Goal: Task Accomplishment & Management: Manage account settings

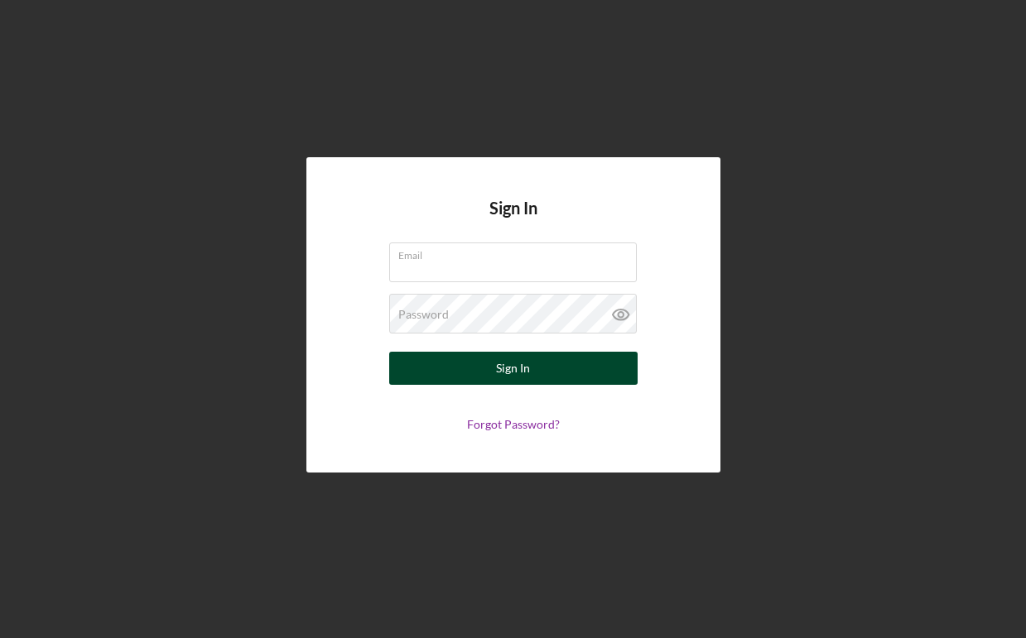
type input "[EMAIL_ADDRESS][DOMAIN_NAME]"
click at [524, 376] on div "Sign In" at bounding box center [513, 368] width 34 height 33
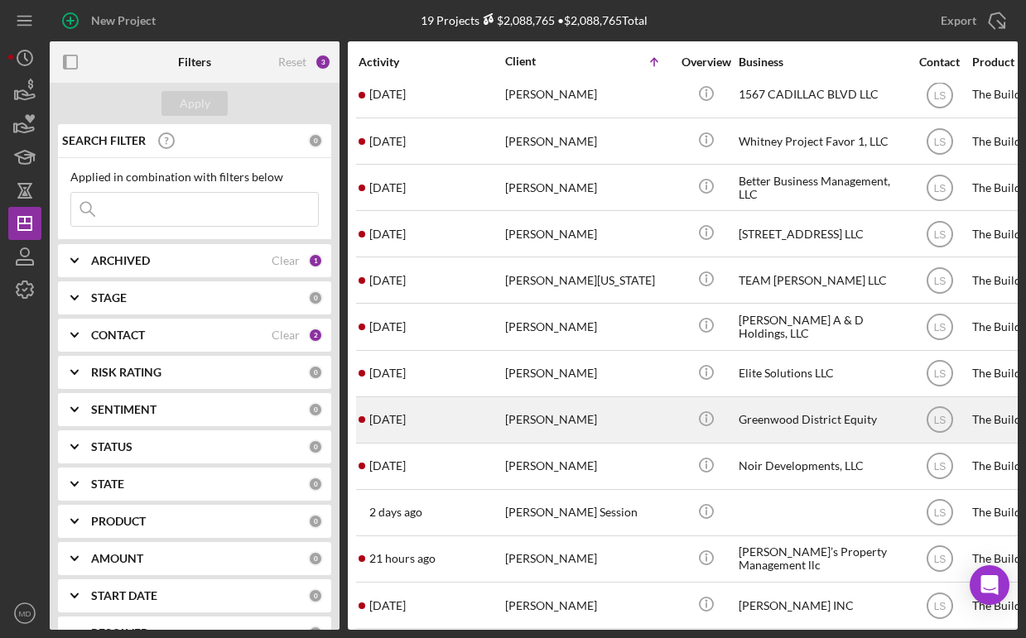
scroll to position [249, 0]
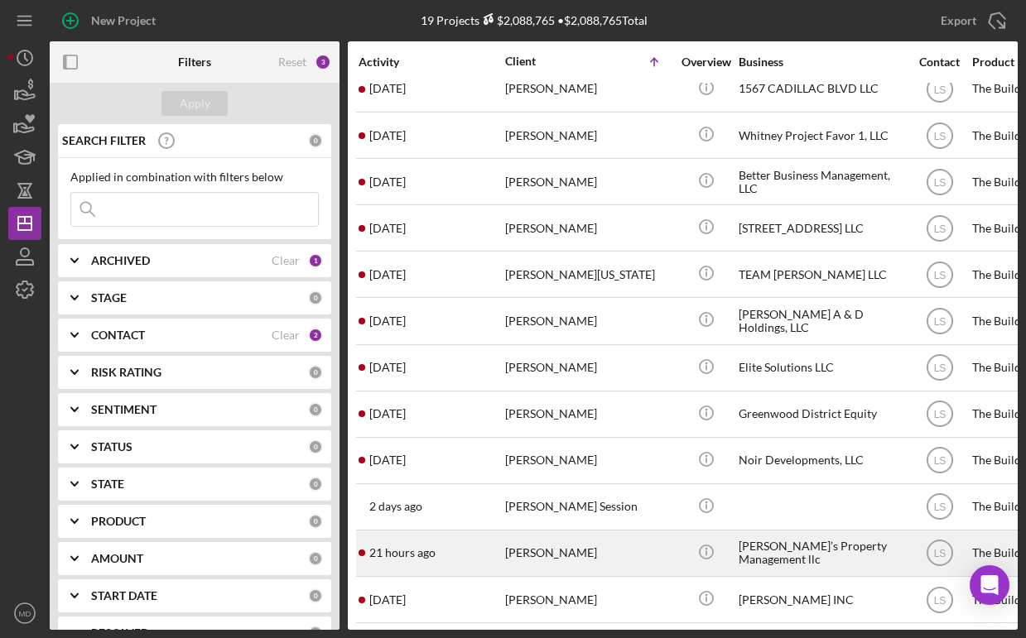
click at [559, 542] on div "[PERSON_NAME]" at bounding box center [588, 554] width 166 height 44
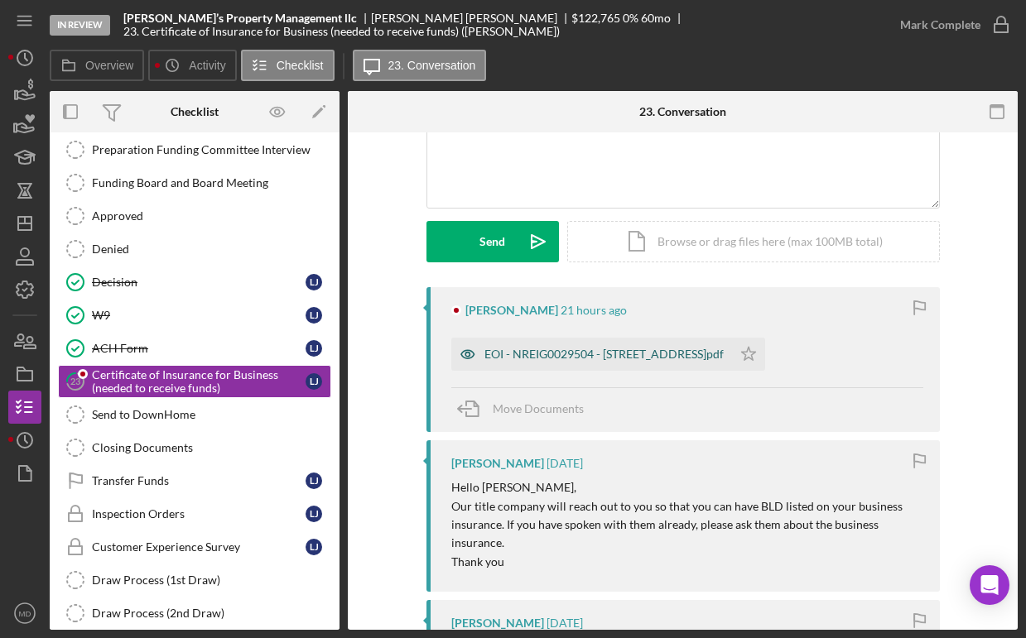
scroll to position [123, 0]
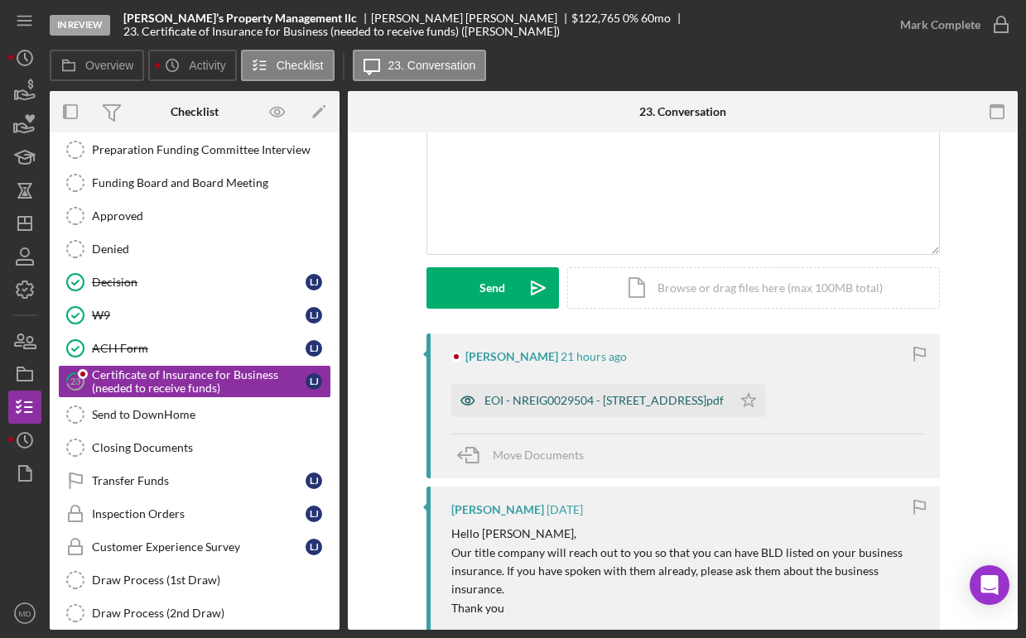
click at [587, 406] on div "EOI - NREIG0029504 - [STREET_ADDRESS]pdf" at bounding box center [603, 400] width 239 height 13
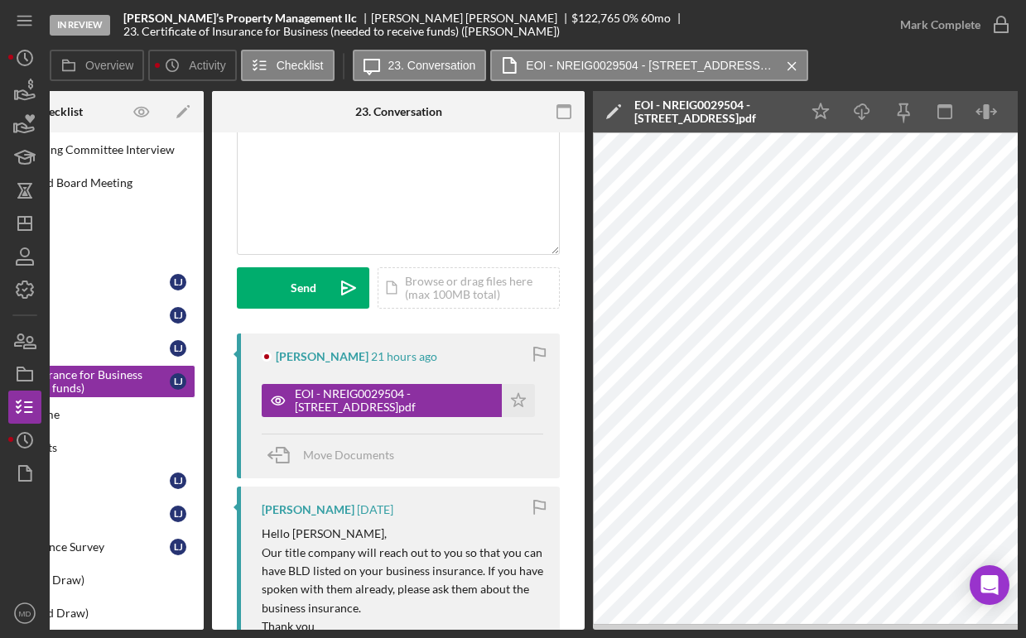
scroll to position [0, 208]
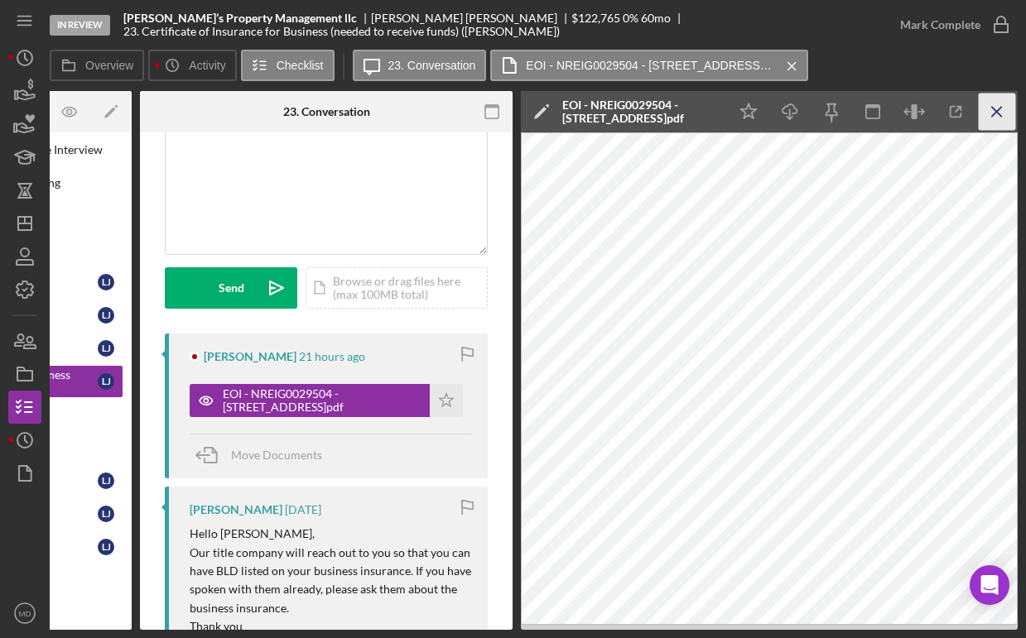
click at [994, 113] on line "button" at bounding box center [996, 111] width 9 height 9
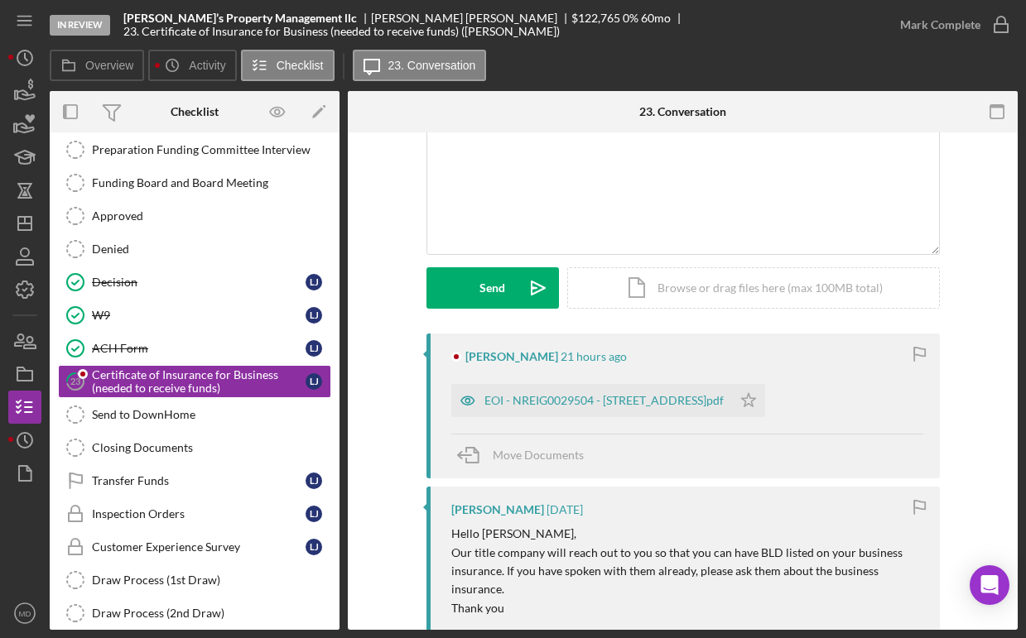
scroll to position [0, 0]
click at [22, 224] on line "button" at bounding box center [24, 224] width 13 height 0
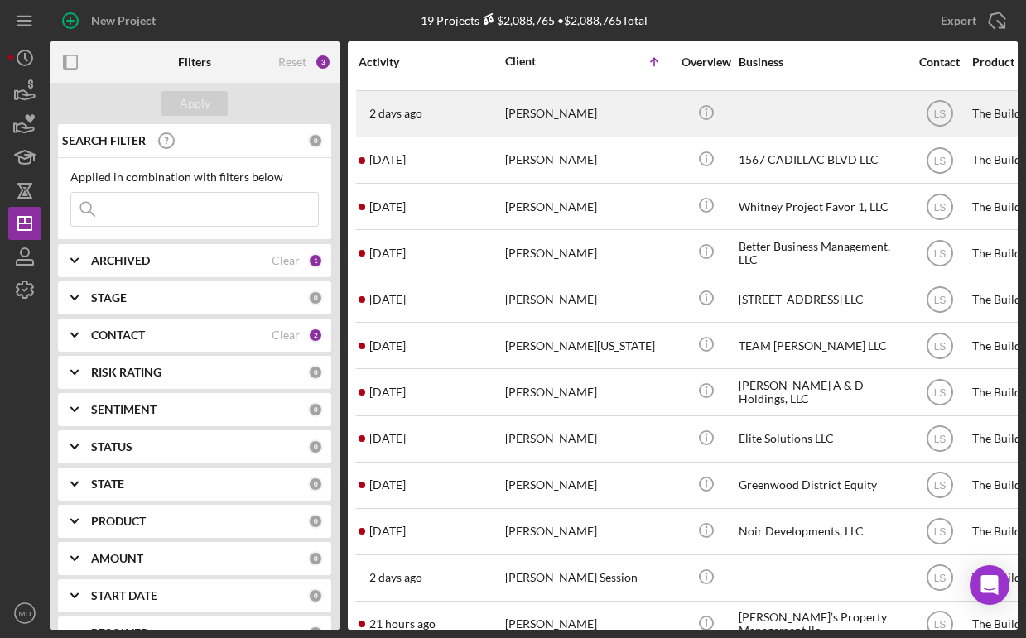
scroll to position [166, 0]
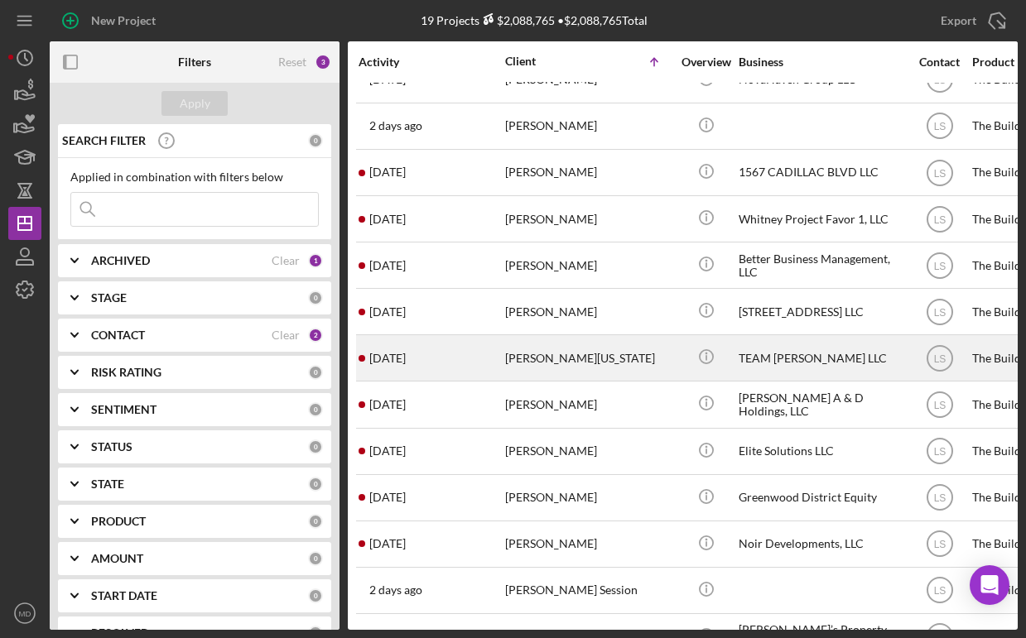
click at [527, 353] on div "[PERSON_NAME][US_STATE]" at bounding box center [588, 358] width 166 height 44
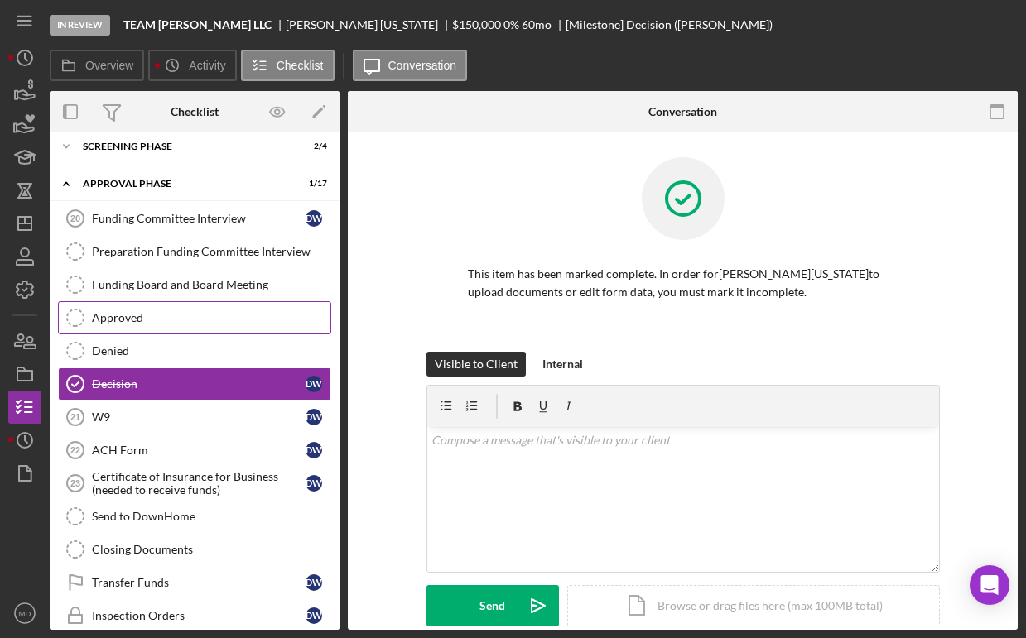
scroll to position [86, 0]
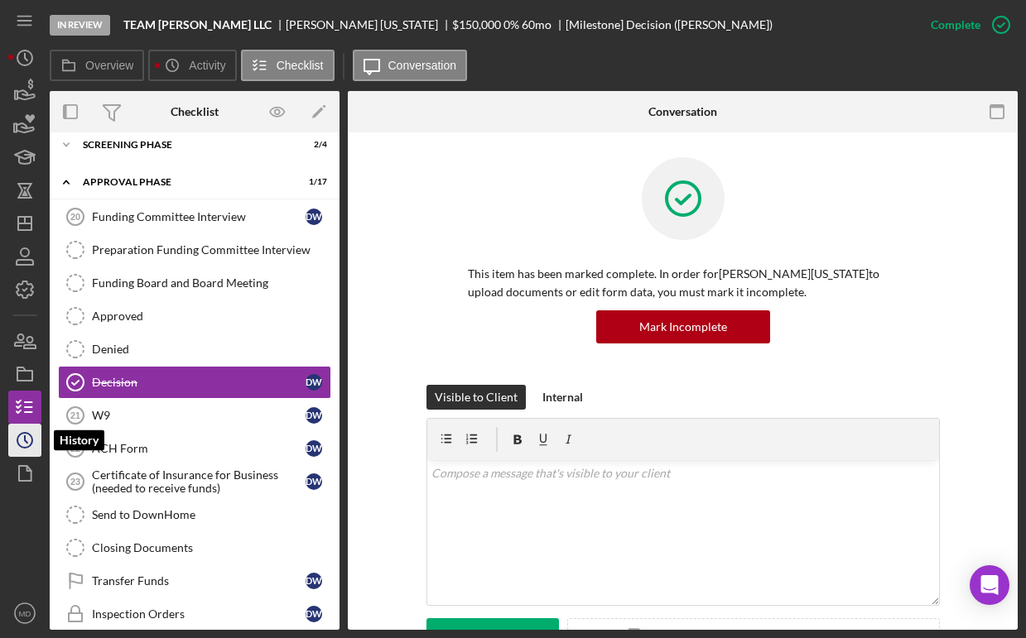
click at [31, 438] on circle "button" at bounding box center [24, 440] width 15 height 15
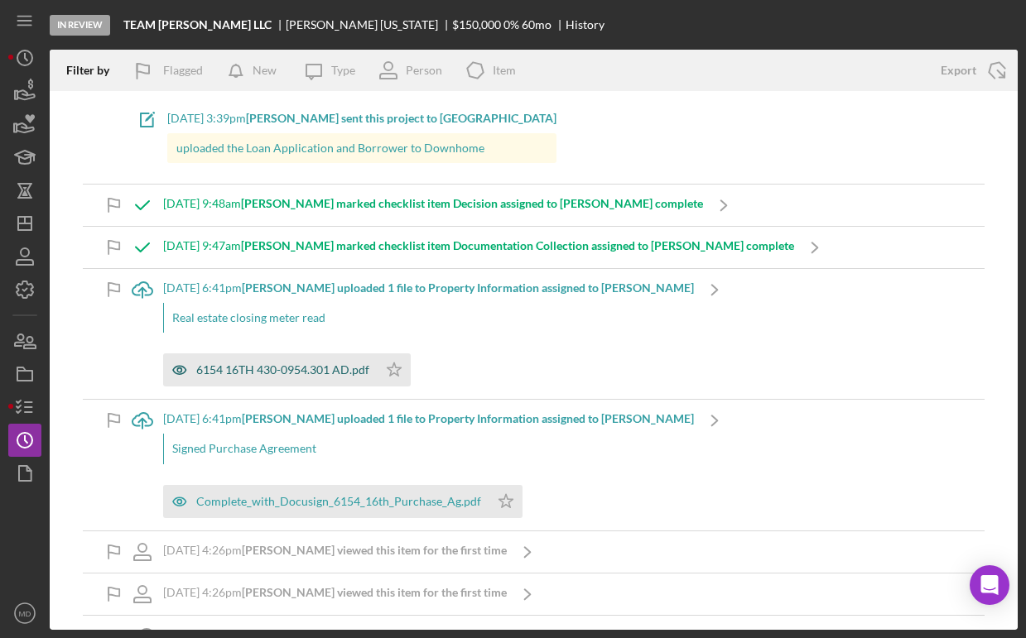
click at [261, 379] on div "6154 16TH 430-0954.301 AD.pdf" at bounding box center [270, 370] width 214 height 33
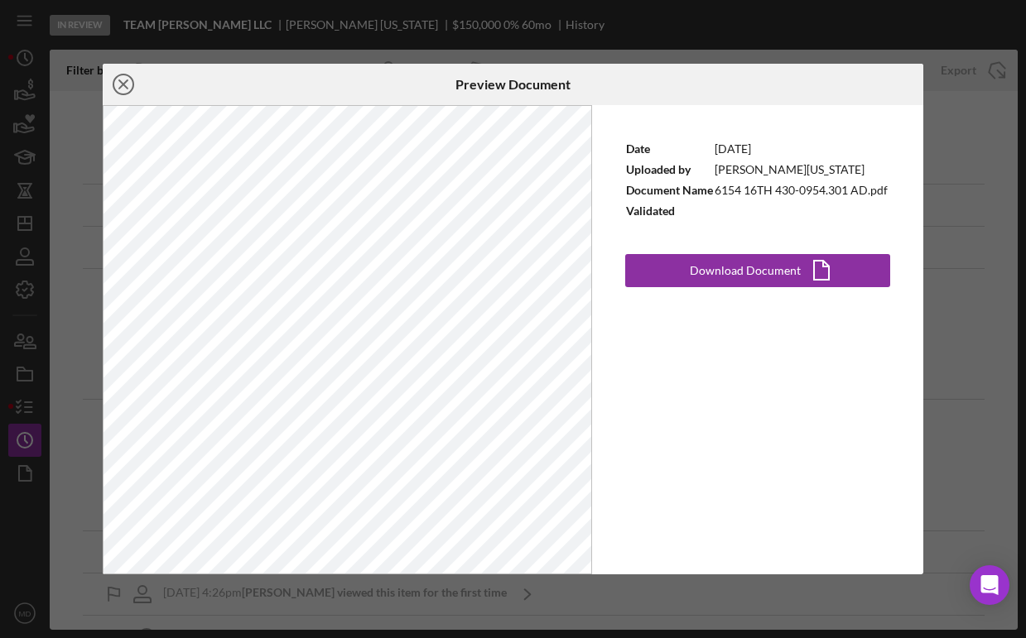
click at [125, 84] on icon "Icon/Close" at bounding box center [123, 84] width 41 height 41
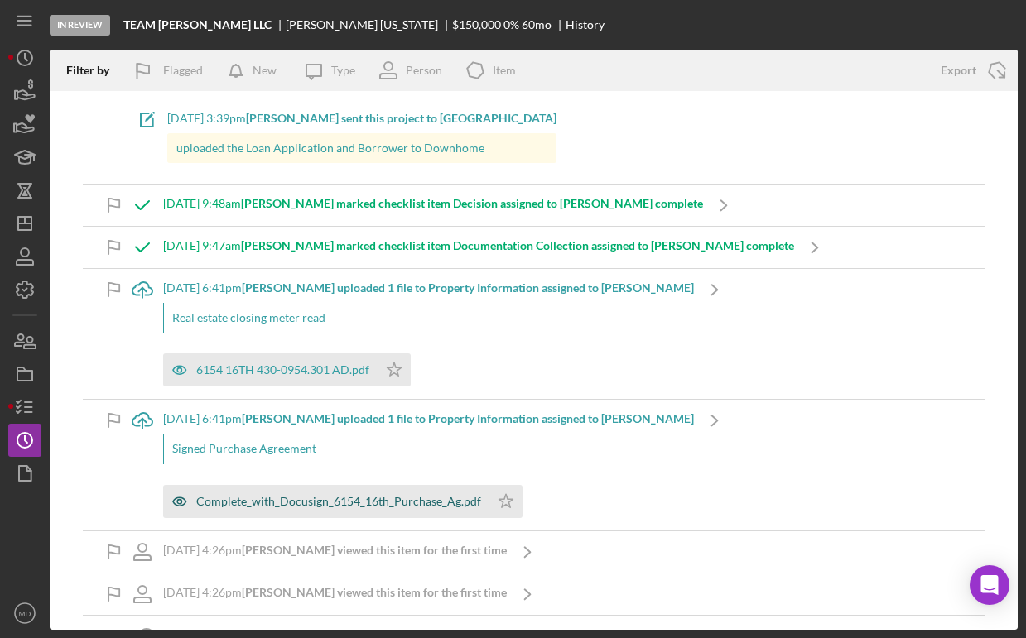
click at [297, 510] on div "Complete_with_Docusign_6154_16th_Purchase_Ag.pdf" at bounding box center [326, 501] width 326 height 33
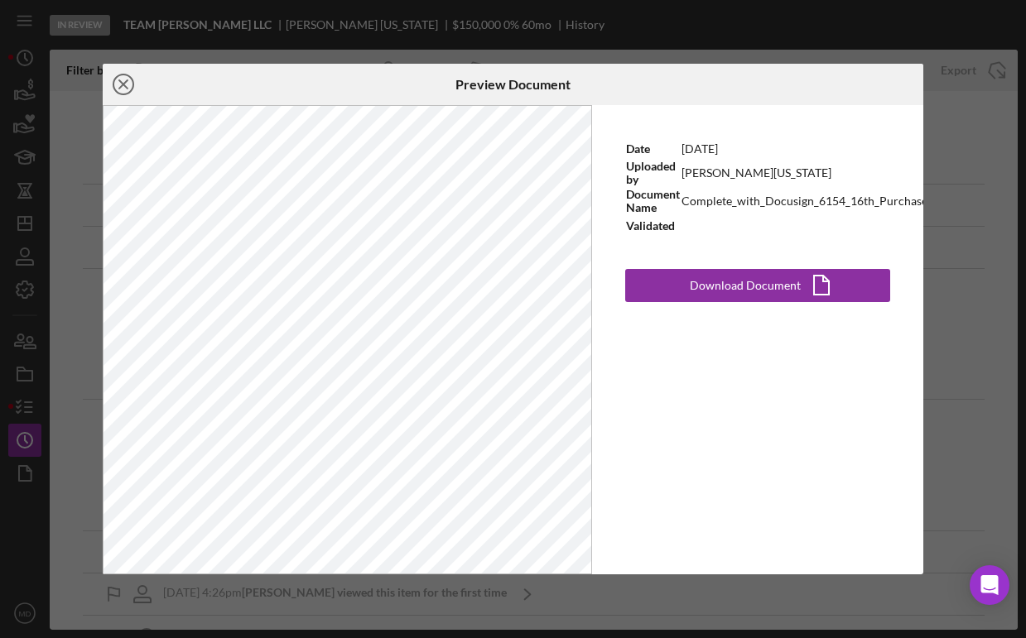
click at [125, 91] on icon "Icon/Close" at bounding box center [123, 84] width 41 height 41
